Goal: Task Accomplishment & Management: Use online tool/utility

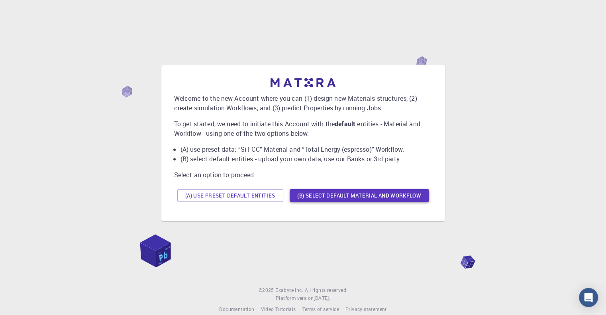
click at [346, 198] on button "(B) Select default material and workflow" at bounding box center [358, 195] width 139 height 13
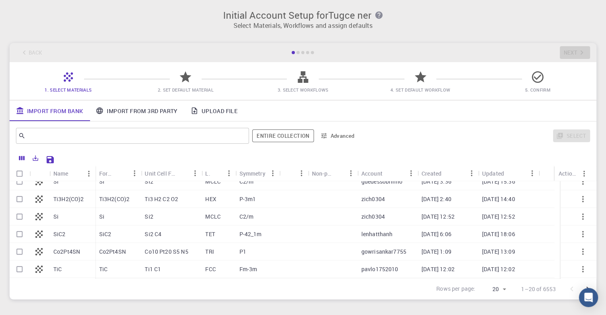
scroll to position [40, 0]
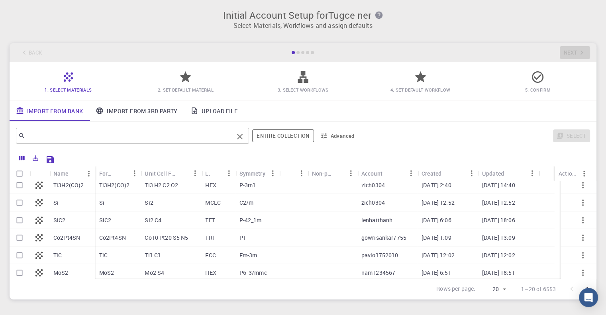
click at [84, 132] on input "text" at bounding box center [129, 135] width 208 height 11
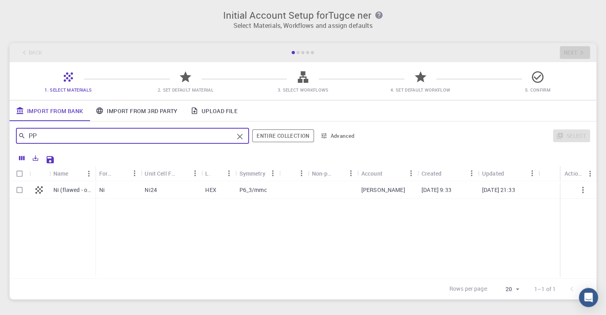
scroll to position [0, 0]
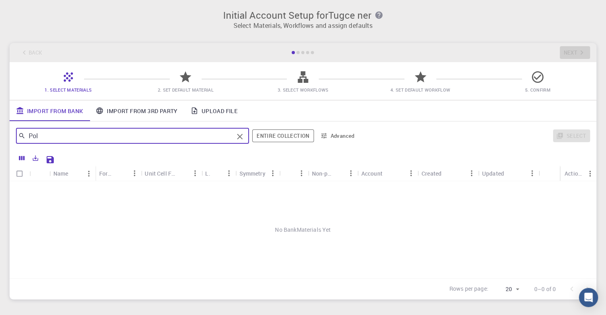
type input "Po"
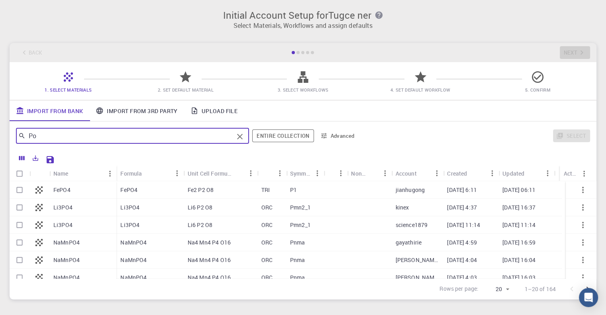
drag, startPoint x: 120, startPoint y: 137, endPoint x: 25, endPoint y: 136, distance: 94.4
click at [27, 136] on input "Po" at bounding box center [129, 135] width 208 height 11
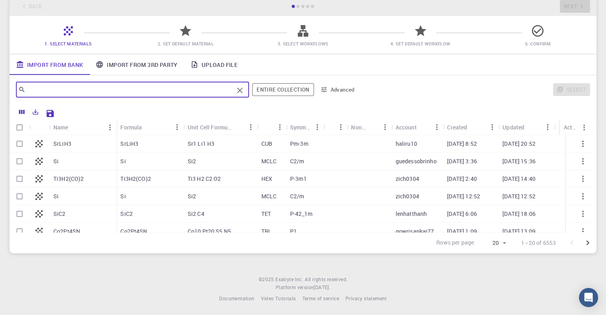
click at [21, 161] on input "Select row" at bounding box center [19, 161] width 15 height 15
checkbox input "true"
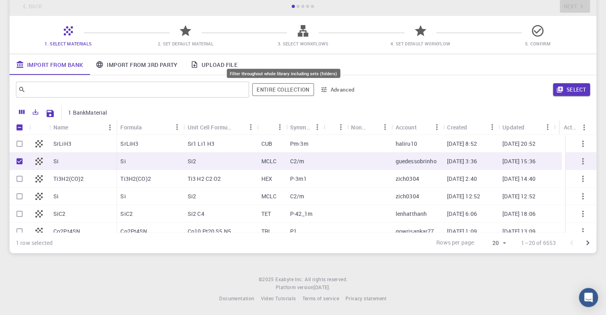
click at [291, 88] on button "Entire collection" at bounding box center [282, 89] width 61 height 13
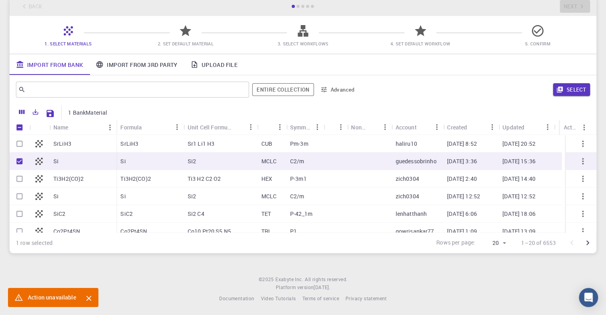
click at [61, 161] on div "Si" at bounding box center [82, 162] width 67 height 18
checkbox input "false"
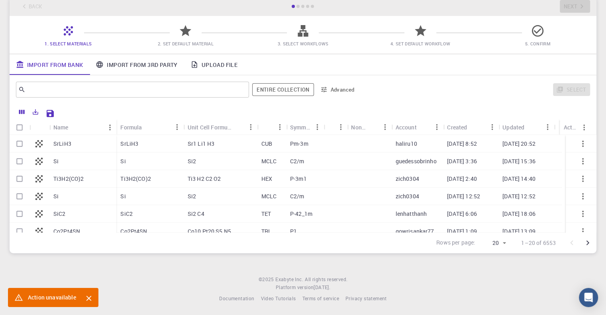
click at [61, 161] on div "Si" at bounding box center [82, 162] width 67 height 18
checkbox input "true"
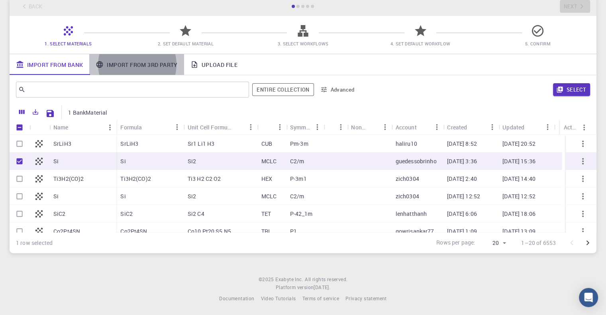
click at [145, 62] on link "Import From 3rd Party" at bounding box center [136, 64] width 94 height 21
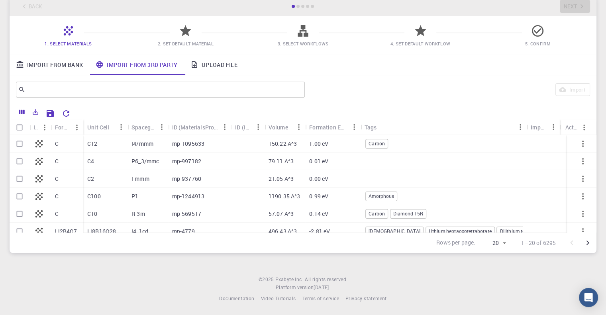
click at [185, 34] on icon at bounding box center [185, 31] width 14 height 14
click at [382, 215] on span "Carbon" at bounding box center [377, 213] width 22 height 7
click at [100, 215] on div "C10" at bounding box center [105, 214] width 44 height 18
click at [57, 61] on link "Import From Bank" at bounding box center [50, 64] width 80 height 21
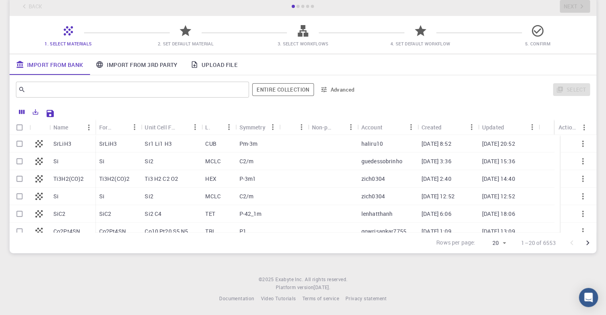
click at [19, 160] on input "Select row" at bounding box center [19, 161] width 15 height 15
checkbox input "true"
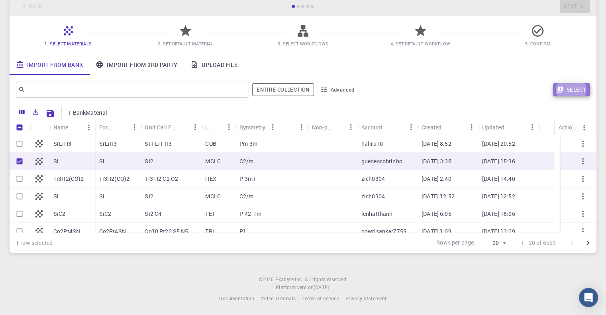
click at [567, 90] on button "Select" at bounding box center [571, 89] width 37 height 13
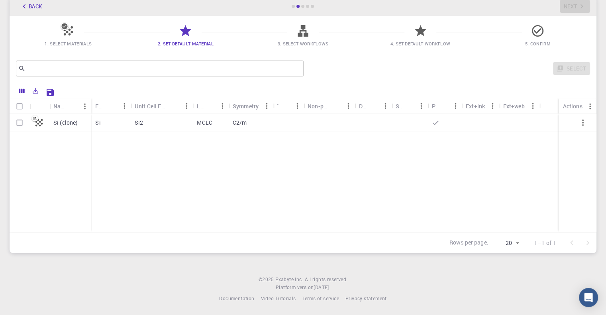
click at [18, 124] on input "Select row" at bounding box center [19, 122] width 15 height 15
checkbox input "true"
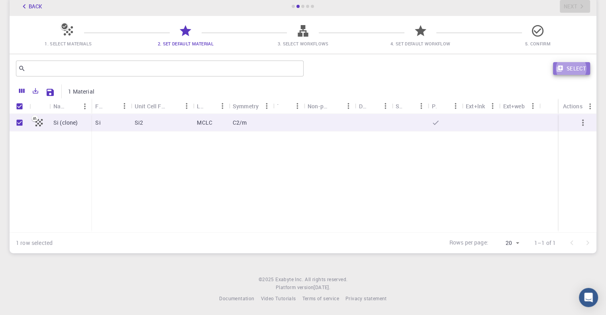
click at [573, 68] on button "Select" at bounding box center [571, 68] width 37 height 13
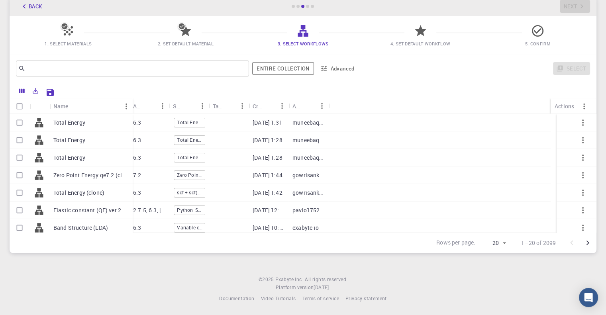
drag, startPoint x: 88, startPoint y: 103, endPoint x: 132, endPoint y: 107, distance: 43.6
click at [132, 107] on div "Name" at bounding box center [133, 106] width 8 height 16
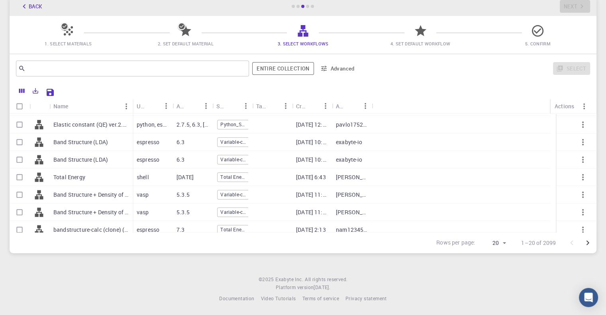
scroll to position [40, 0]
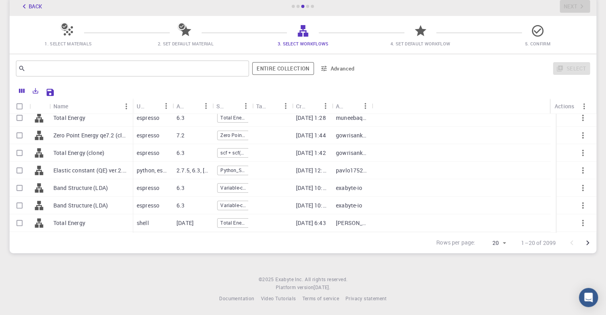
click at [75, 154] on p "Total Energy (clone)" at bounding box center [78, 153] width 51 height 8
checkbox input "true"
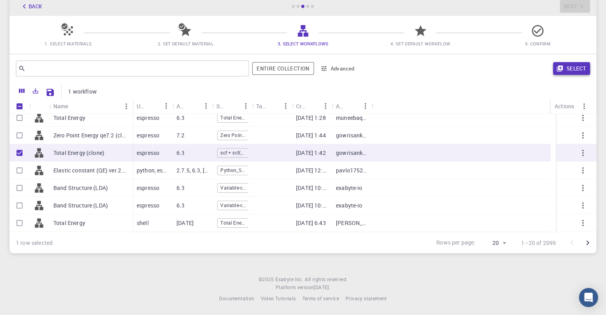
click at [574, 70] on button "Select" at bounding box center [571, 68] width 37 height 13
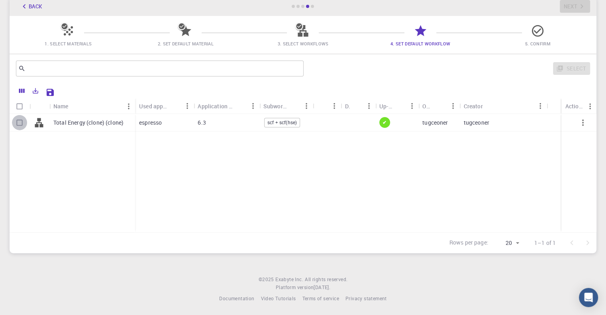
click at [18, 123] on input "Select row" at bounding box center [19, 122] width 15 height 15
checkbox input "true"
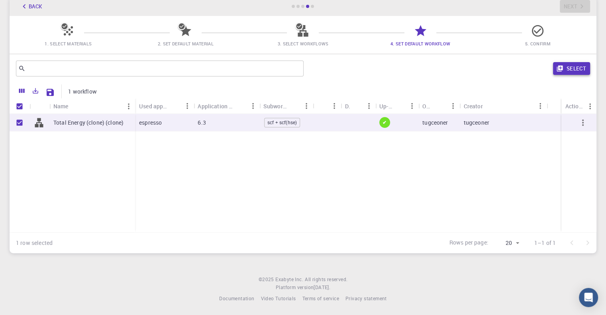
click at [564, 63] on button "Select" at bounding box center [571, 68] width 37 height 13
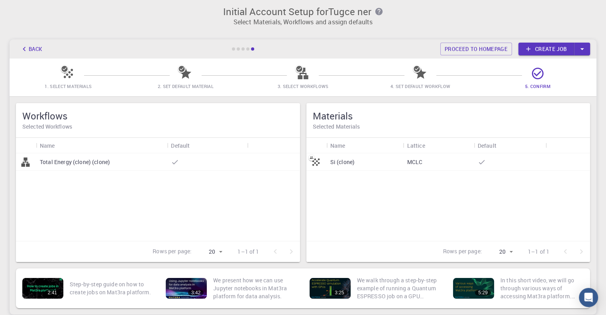
scroll to position [0, 0]
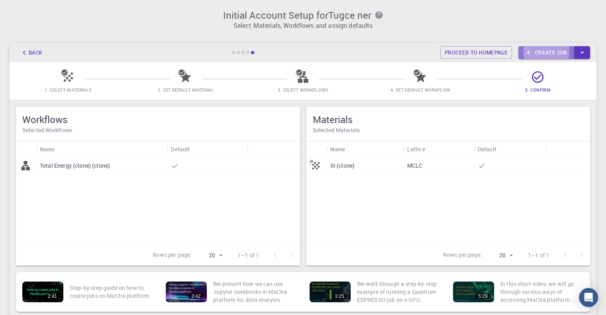
click at [542, 51] on link "Create job" at bounding box center [546, 52] width 56 height 13
click at [30, 52] on button "Back" at bounding box center [31, 52] width 30 height 13
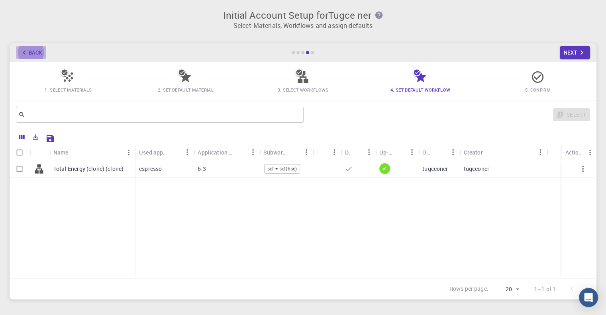
click at [31, 52] on button "Back" at bounding box center [31, 52] width 30 height 13
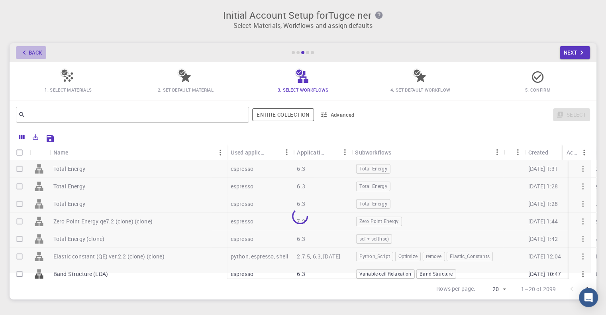
click at [31, 52] on button "Back" at bounding box center [31, 52] width 30 height 13
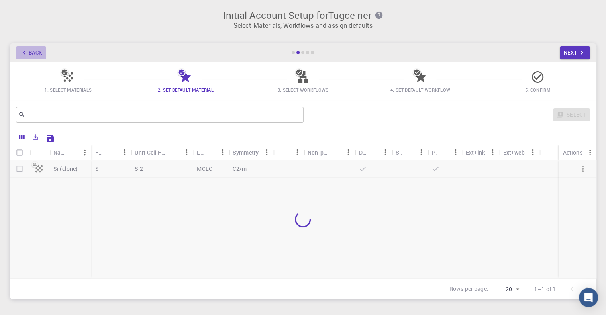
click at [31, 52] on button "Back" at bounding box center [31, 52] width 30 height 13
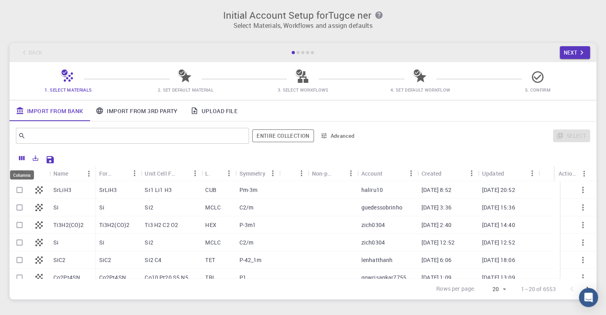
click at [20, 158] on icon "Columns" at bounding box center [22, 158] width 6 height 4
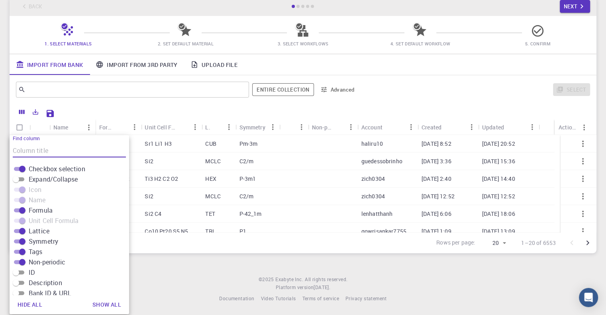
click at [99, 11] on div "Back Next" at bounding box center [303, 6] width 587 height 19
